Goal: Check status

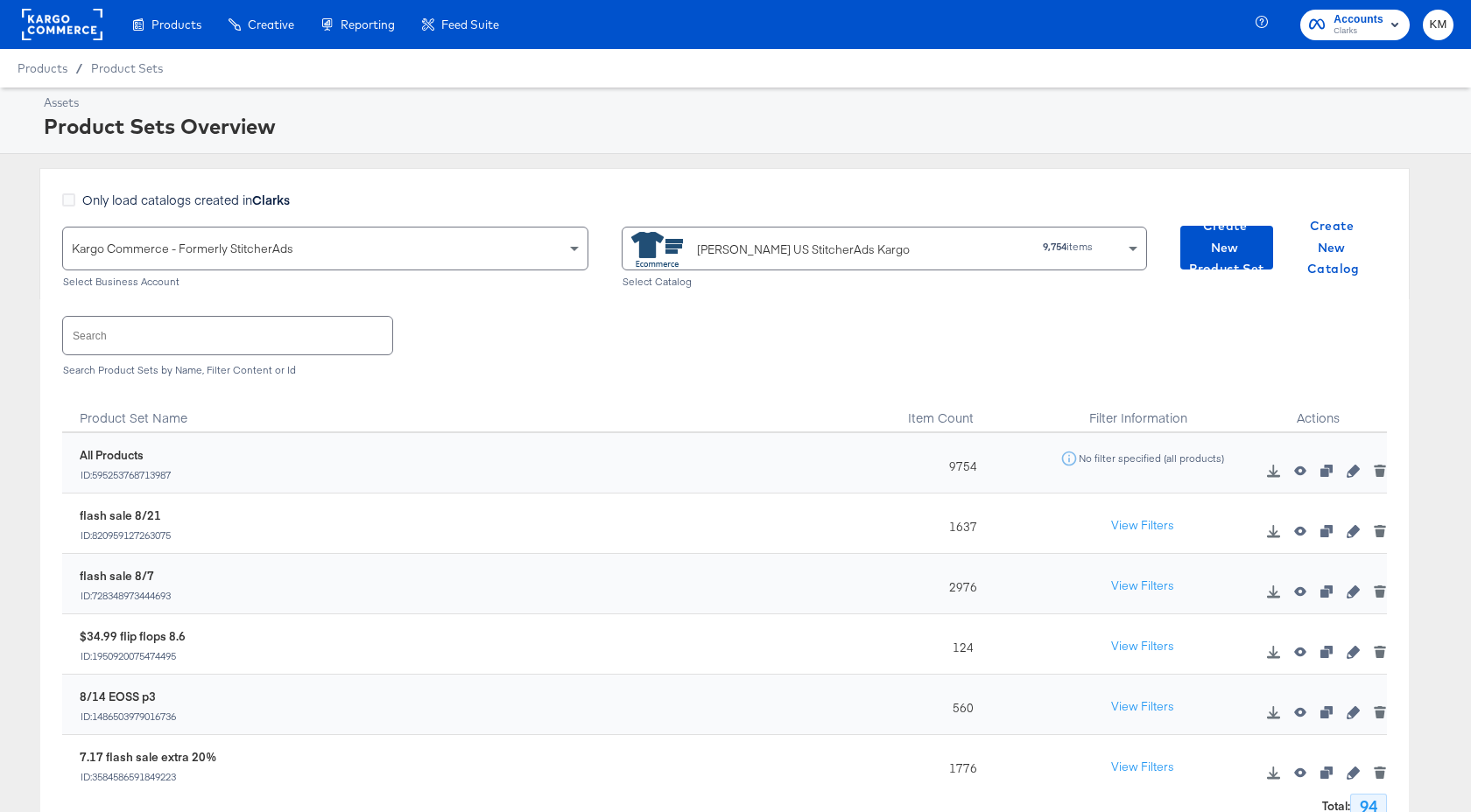
click at [65, 30] on rect at bounding box center [62, 24] width 80 height 32
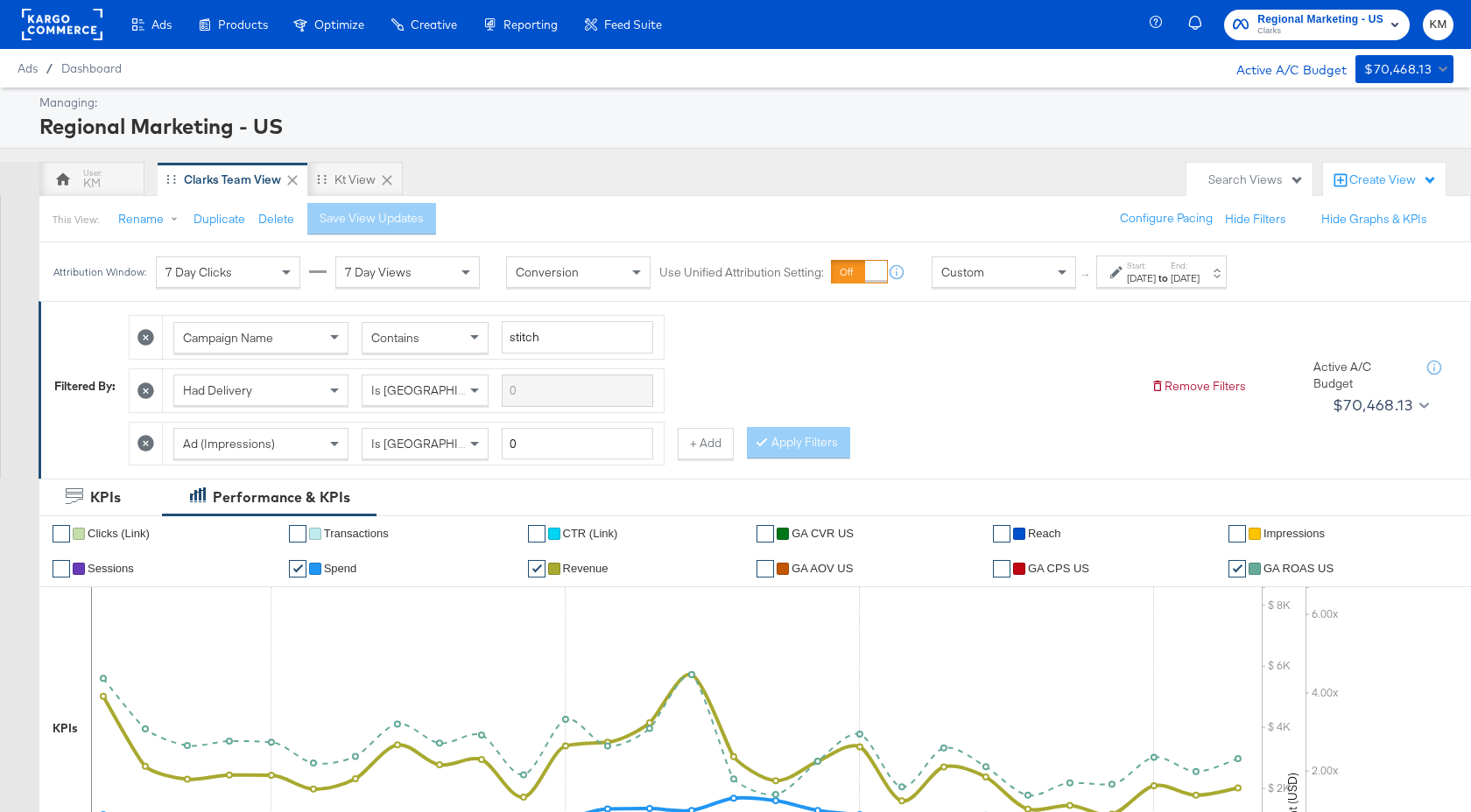
click at [1199, 274] on div "Aug 23rd 2025" at bounding box center [1184, 278] width 29 height 14
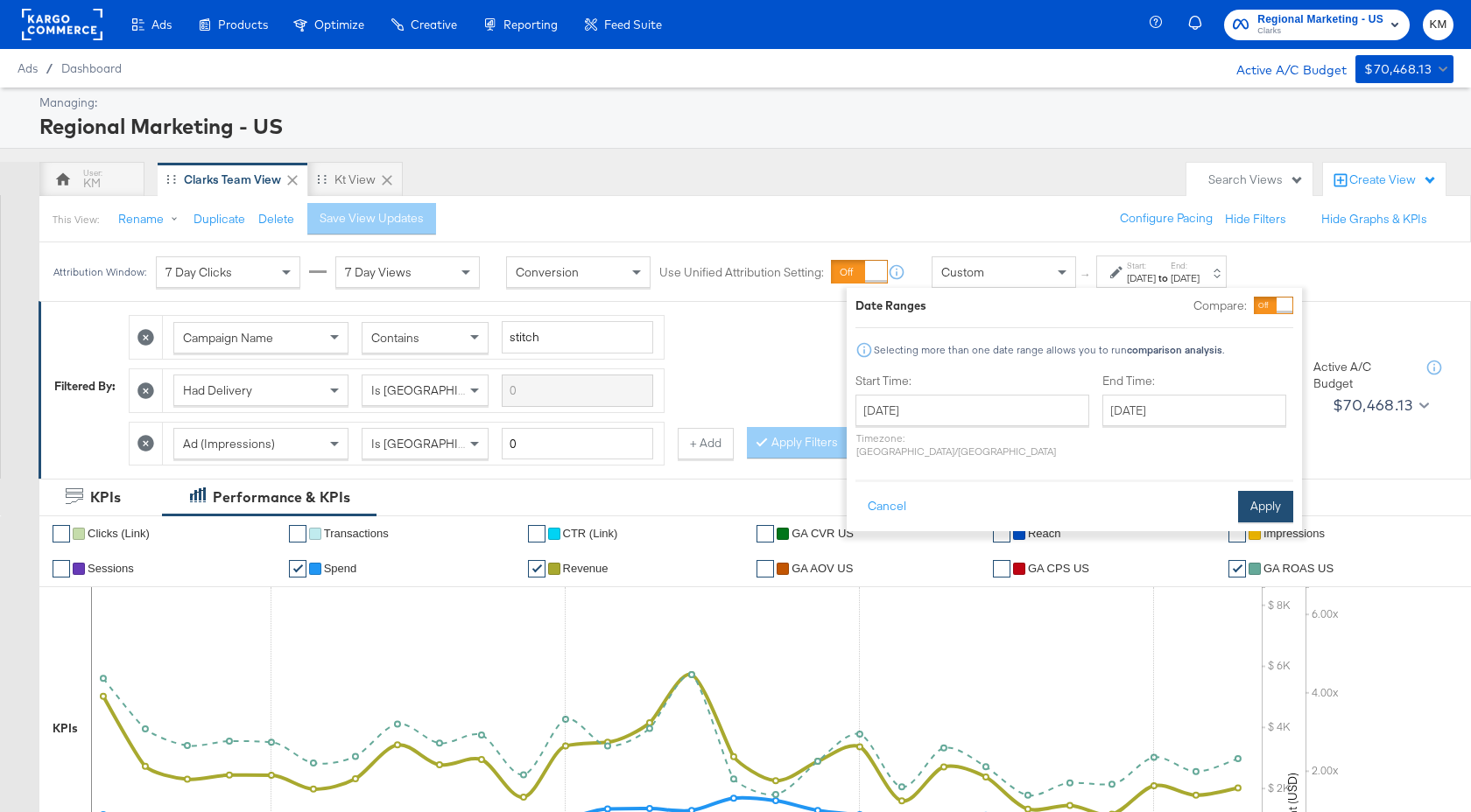
click at [1241, 491] on button "Apply" at bounding box center [1265, 507] width 55 height 32
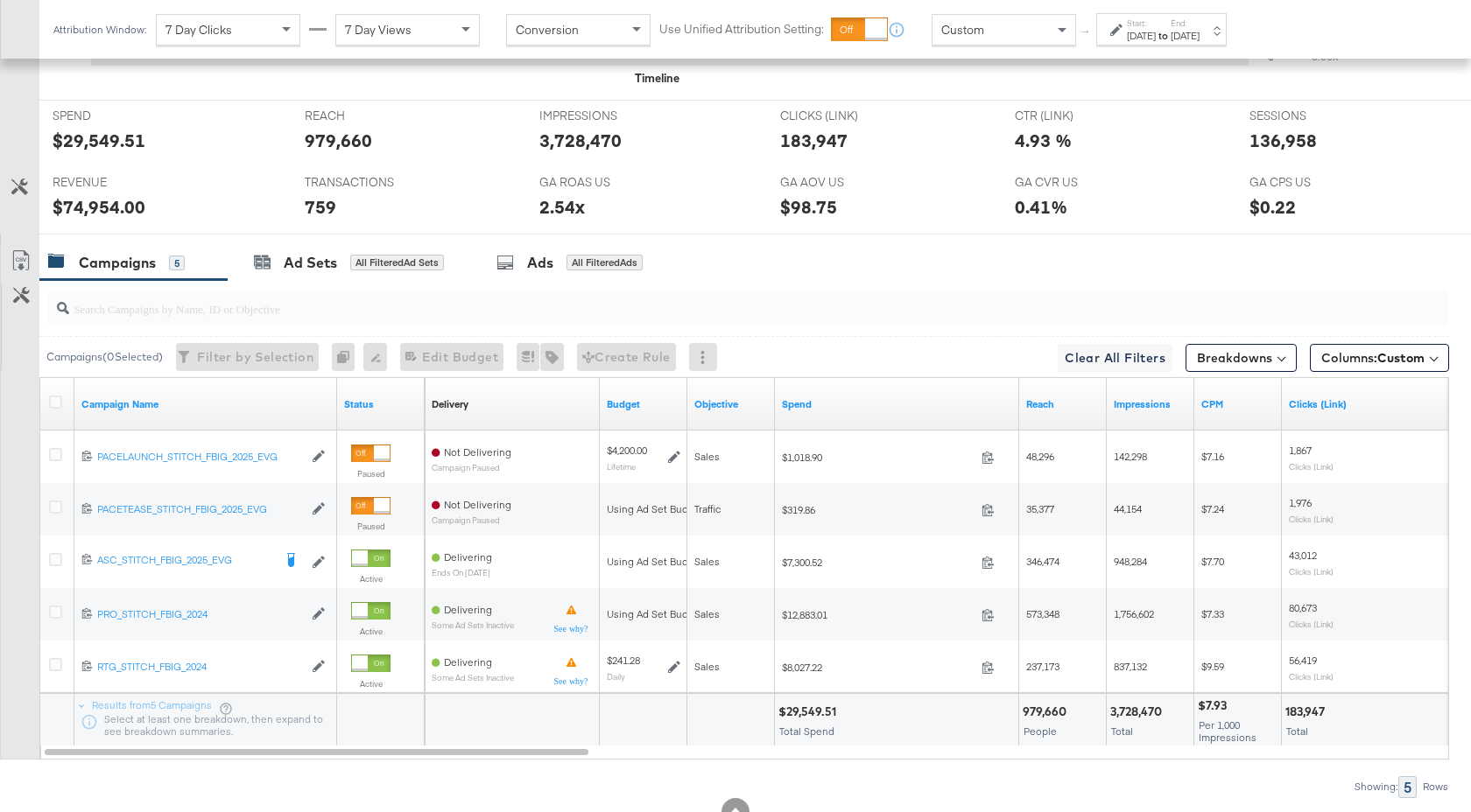
scroll to position [855, 0]
